Goal: Find specific page/section: Find specific page/section

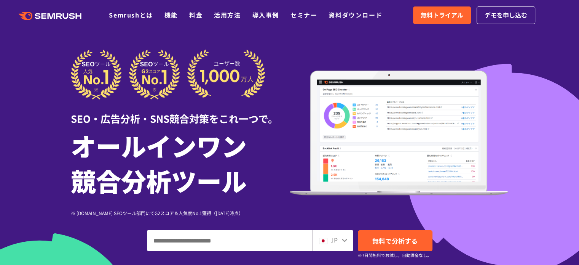
click at [280, 17] on ul "Semrushとは 機能 料金 活用方法 導入事例 セミナー 資料ダウンロード" at bounding box center [251, 15] width 285 height 10
drag, startPoint x: 280, startPoint y: 17, endPoint x: 268, endPoint y: 16, distance: 11.9
click at [268, 16] on ul "Semrushとは 機能 料金 活用方法 導入事例 セミナー 資料ダウンロード" at bounding box center [251, 15] width 285 height 10
click at [268, 16] on link "導入事例" at bounding box center [265, 14] width 27 height 9
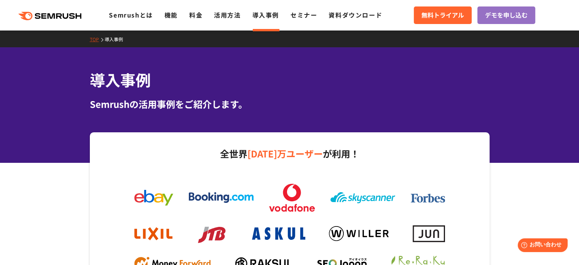
scroll to position [69, 0]
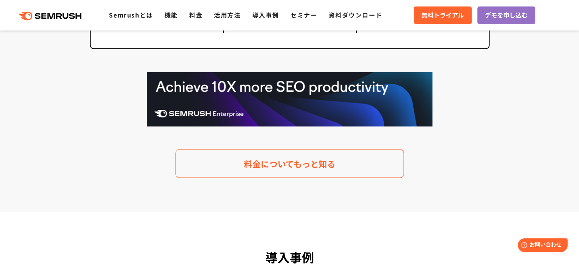
scroll to position [1563, 0]
